Goal: Task Accomplishment & Management: Use online tool/utility

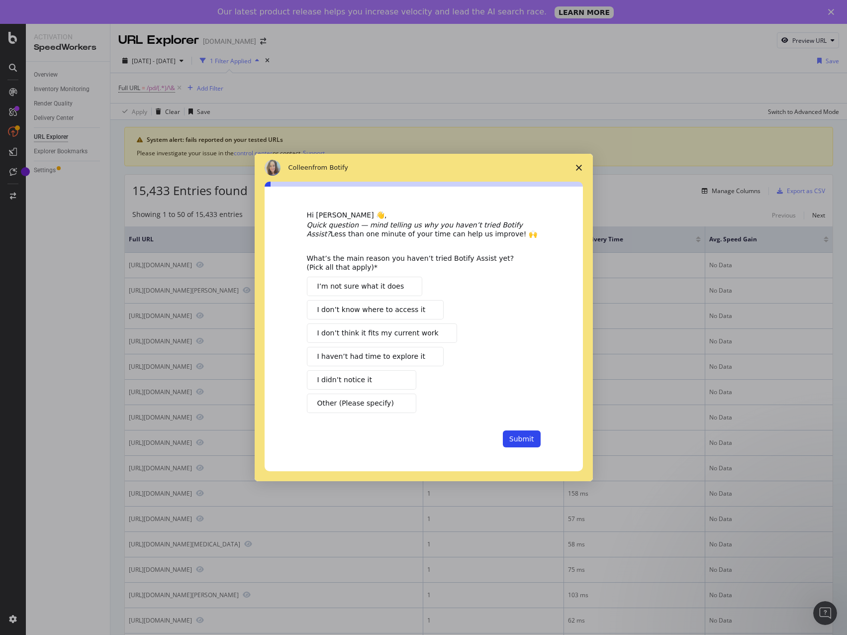
click at [573, 165] on span "Close survey" at bounding box center [579, 168] width 28 height 28
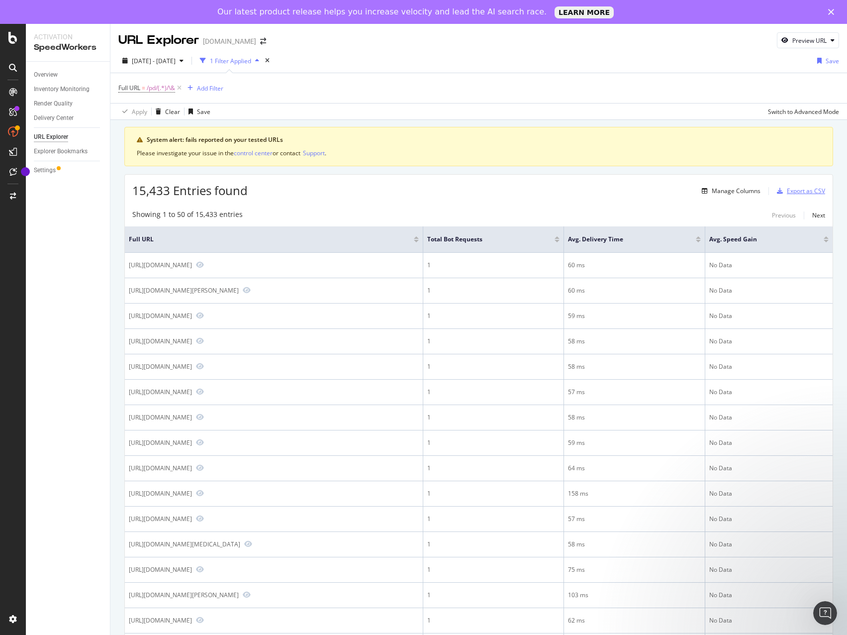
click at [791, 194] on div "Export as CSV" at bounding box center [806, 190] width 38 height 8
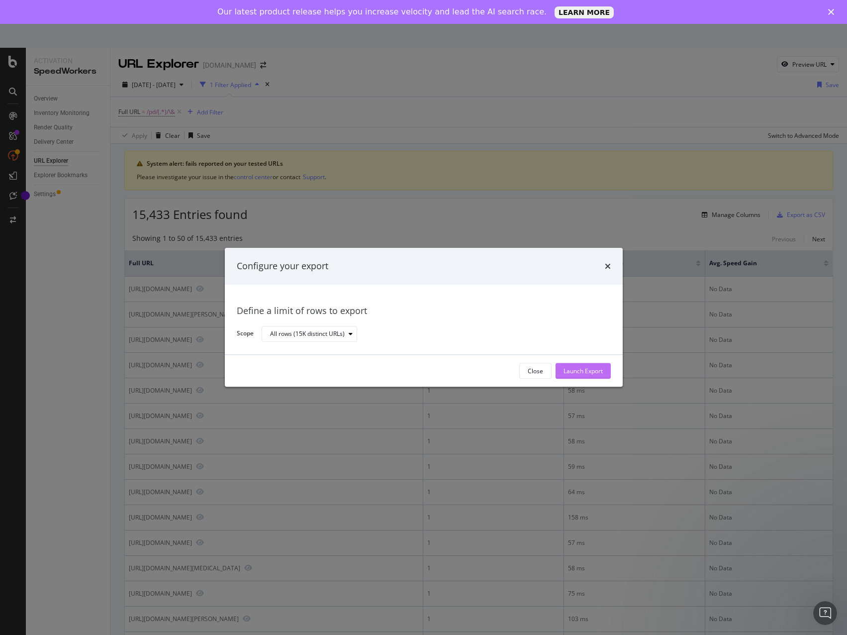
click at [574, 369] on div "Launch Export" at bounding box center [582, 370] width 39 height 8
